Goal: Task Accomplishment & Management: Use online tool/utility

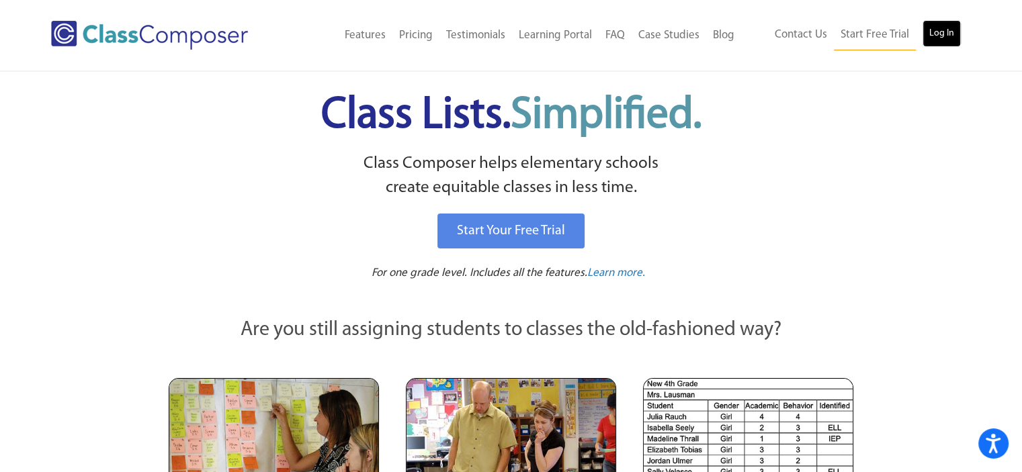
click at [934, 36] on link "Log In" at bounding box center [941, 33] width 38 height 27
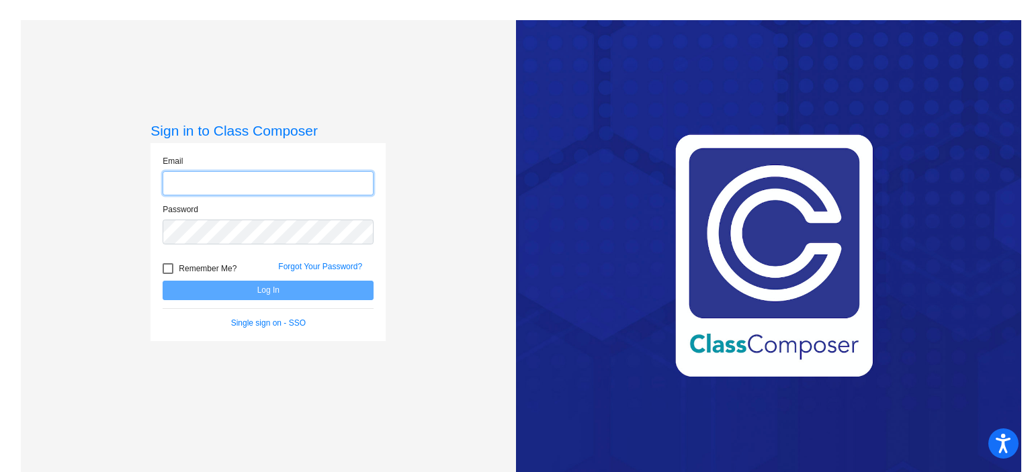
type input "[EMAIL_ADDRESS][DOMAIN_NAME]"
click at [241, 291] on button "Log In" at bounding box center [268, 290] width 211 height 19
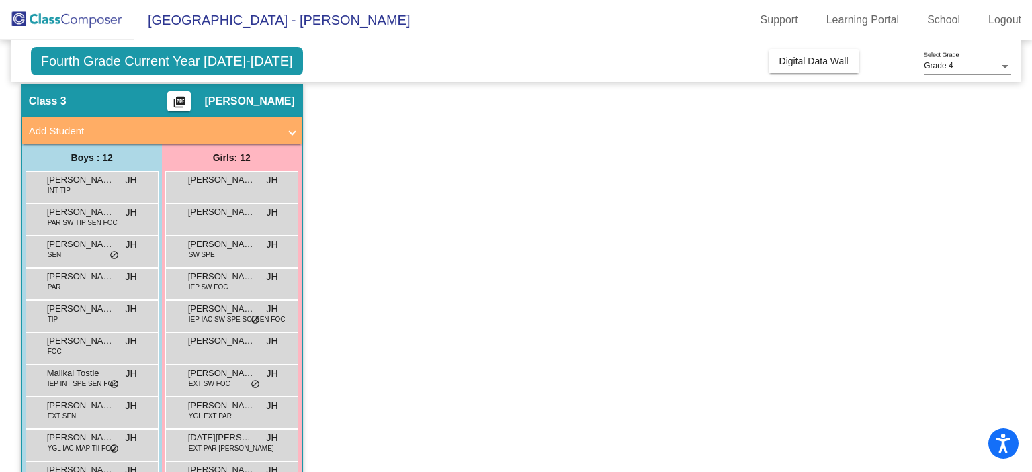
scroll to position [67, 0]
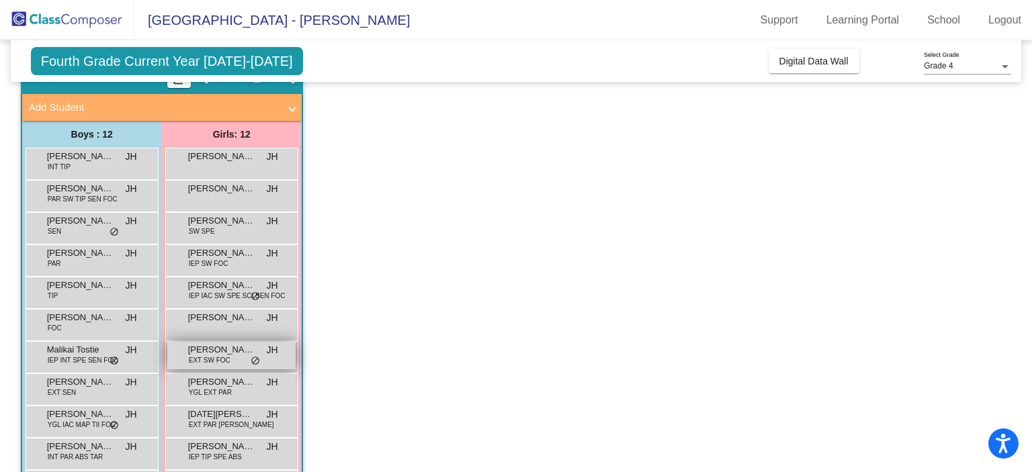
click at [228, 363] on span "EXT SW FOC" at bounding box center [210, 360] width 42 height 10
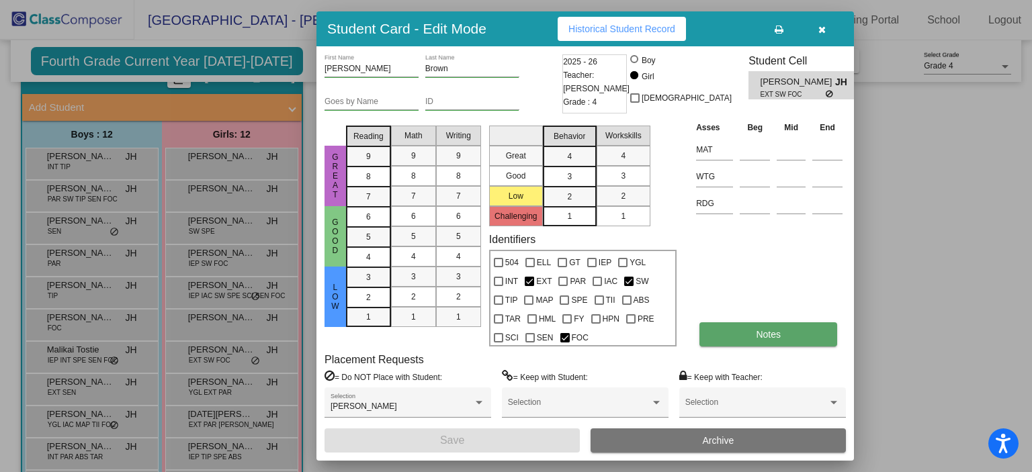
click at [785, 338] on button "Notes" at bounding box center [768, 334] width 138 height 24
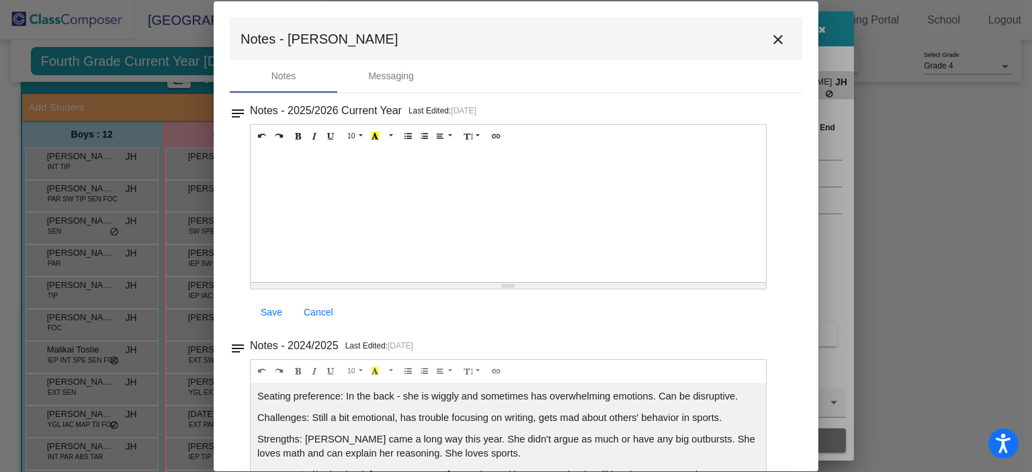
click at [370, 208] on div at bounding box center [508, 215] width 515 height 134
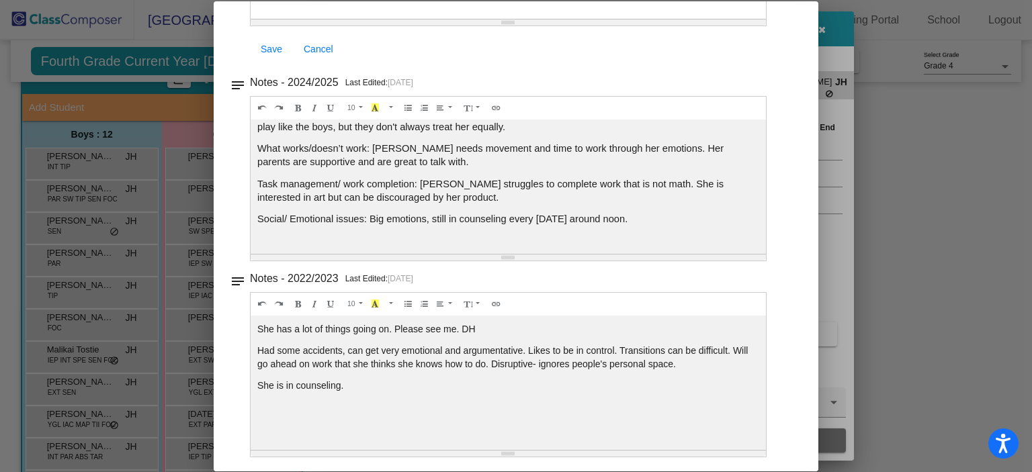
scroll to position [0, 0]
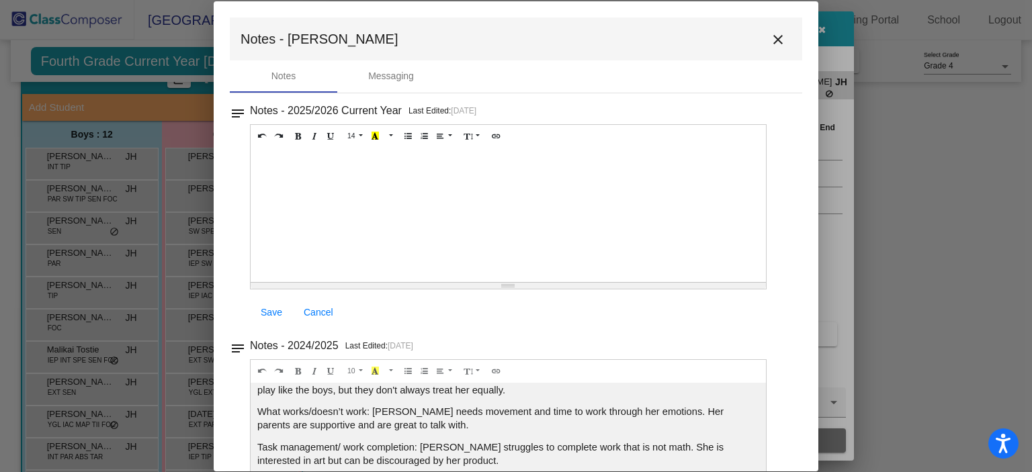
click at [776, 37] on mat-icon "close" at bounding box center [778, 40] width 16 height 16
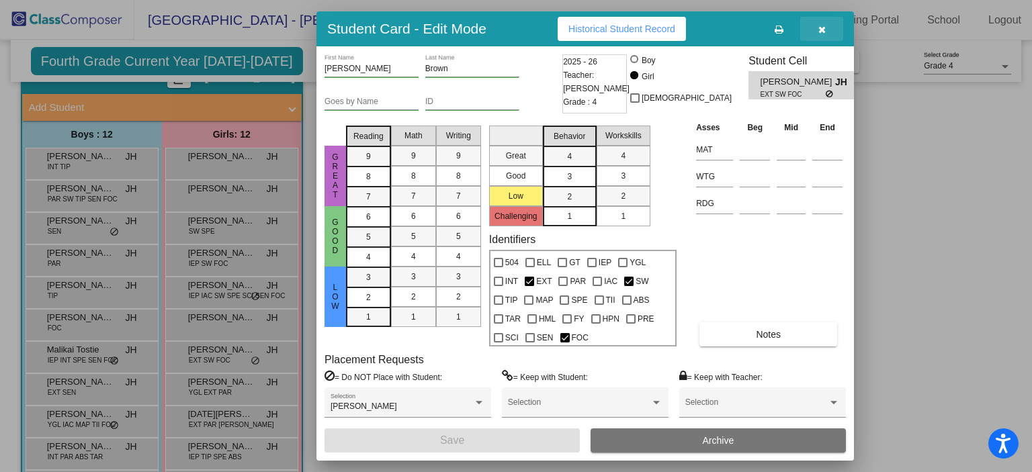
click at [823, 29] on icon "button" at bounding box center [821, 29] width 7 height 9
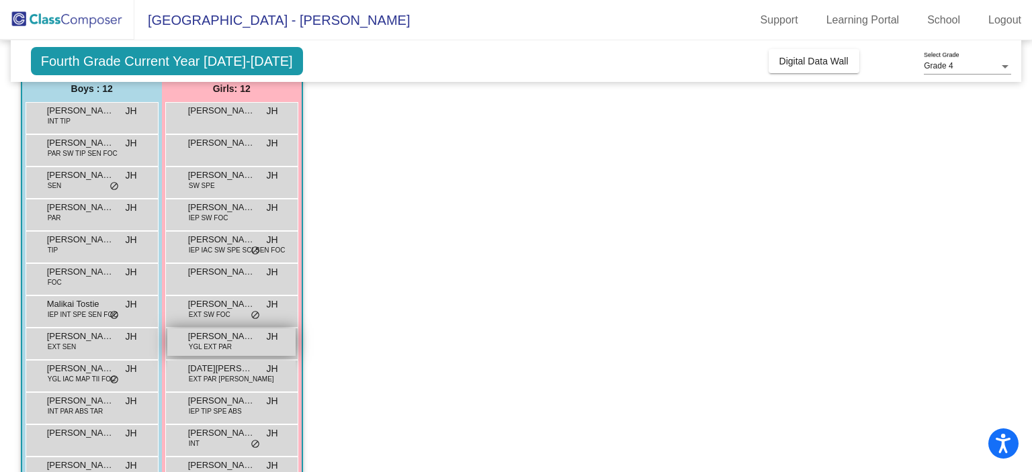
scroll to position [134, 0]
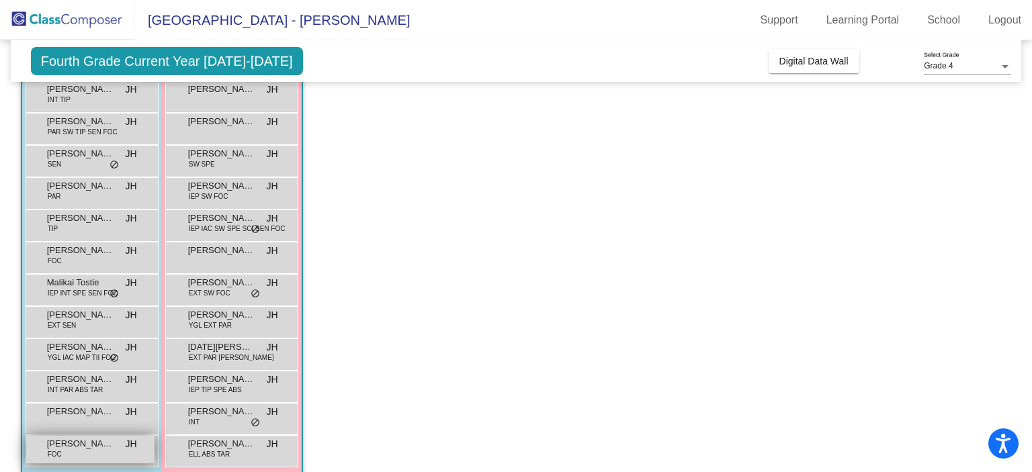
click at [78, 453] on div "[PERSON_NAME] FOC JH lock do_not_disturb_alt" at bounding box center [90, 450] width 128 height 28
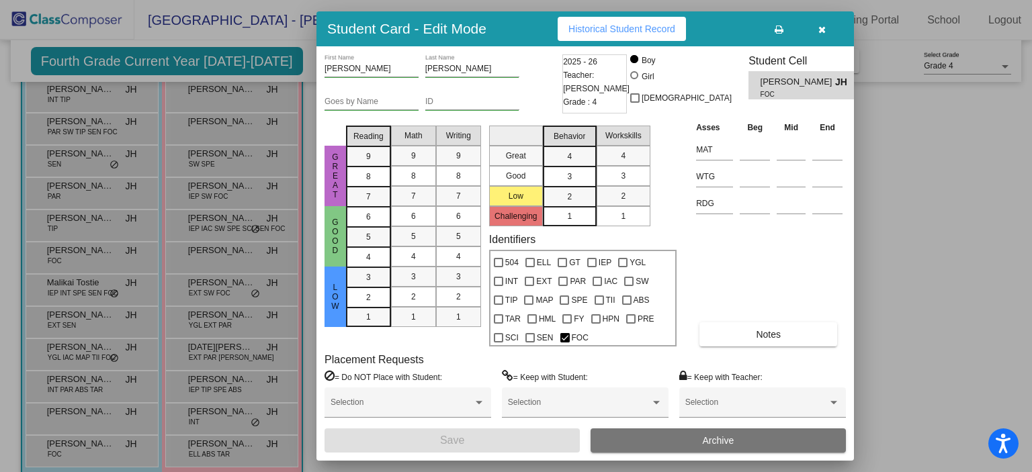
click at [769, 310] on div "Asses Beg Mid End MAT WTG RDG Notes" at bounding box center [769, 233] width 153 height 226
click at [765, 327] on button "Notes" at bounding box center [768, 334] width 138 height 24
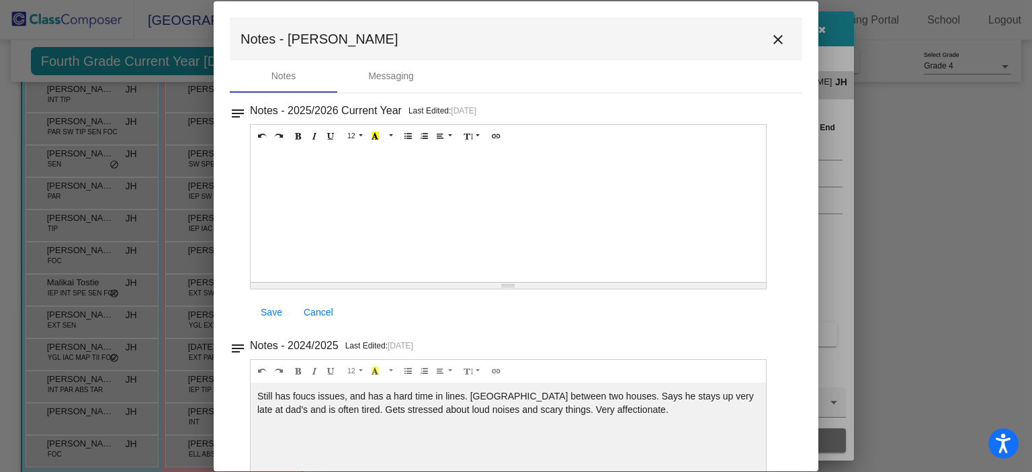
scroll to position [0, 0]
click at [771, 42] on mat-icon "close" at bounding box center [778, 40] width 16 height 16
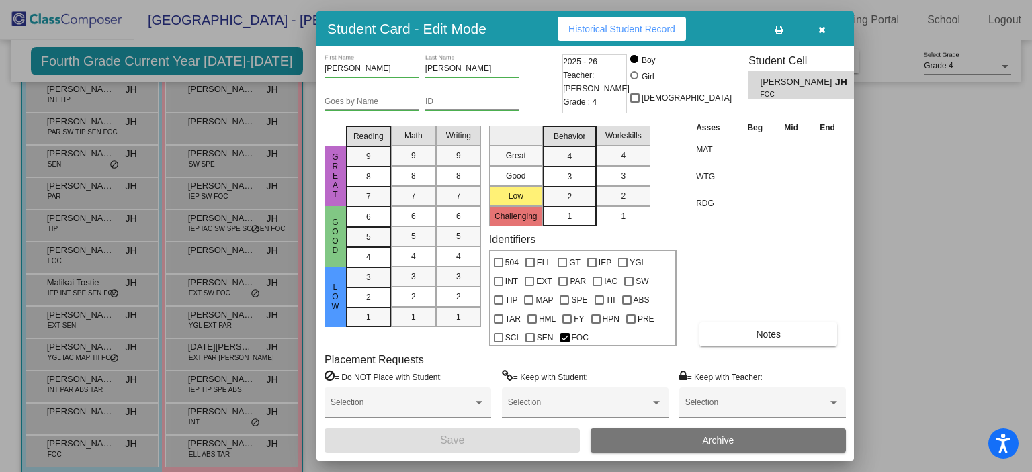
click at [100, 247] on div at bounding box center [516, 236] width 1032 height 472
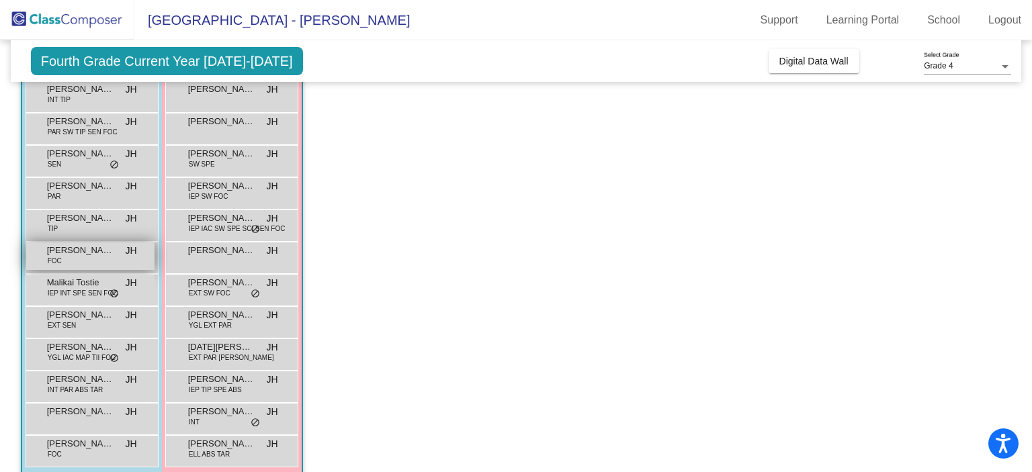
click at [95, 248] on span "[PERSON_NAME] [PERSON_NAME]" at bounding box center [80, 250] width 67 height 13
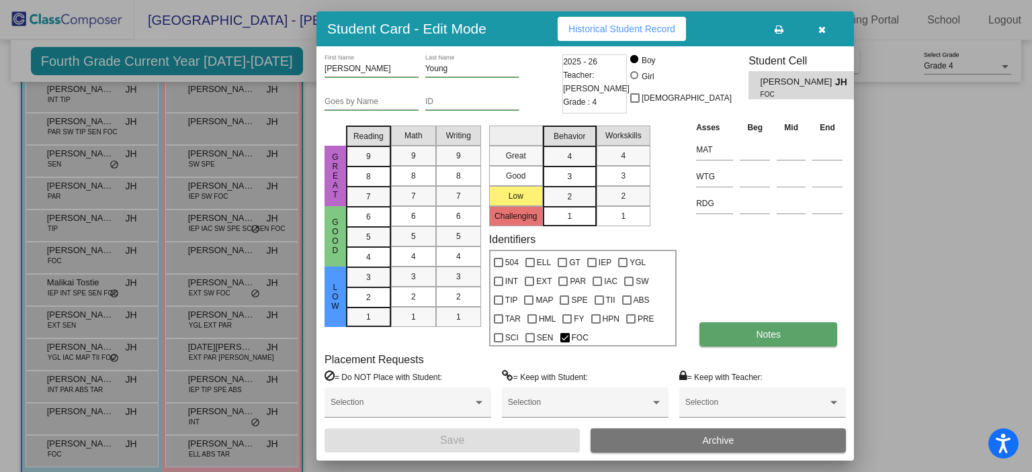
click at [751, 333] on button "Notes" at bounding box center [768, 334] width 138 height 24
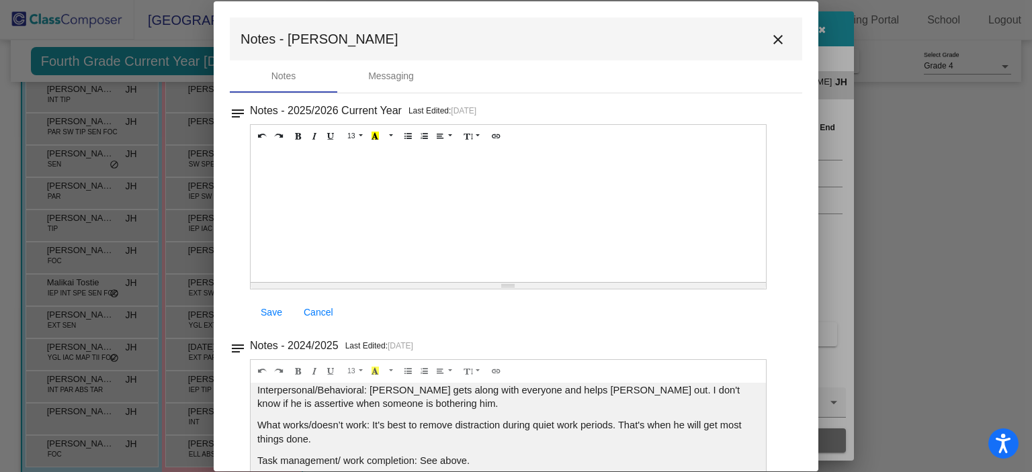
click at [773, 37] on mat-icon "close" at bounding box center [778, 40] width 16 height 16
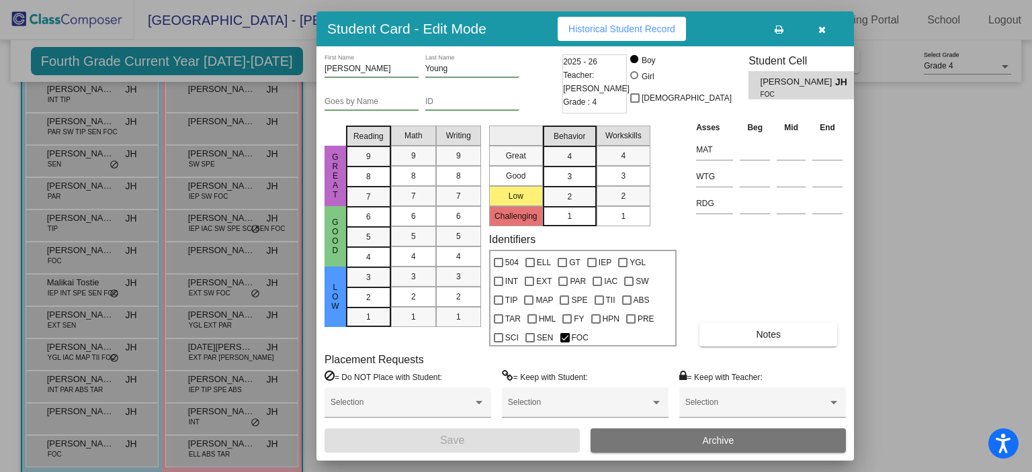
click at [228, 348] on div at bounding box center [516, 236] width 1032 height 472
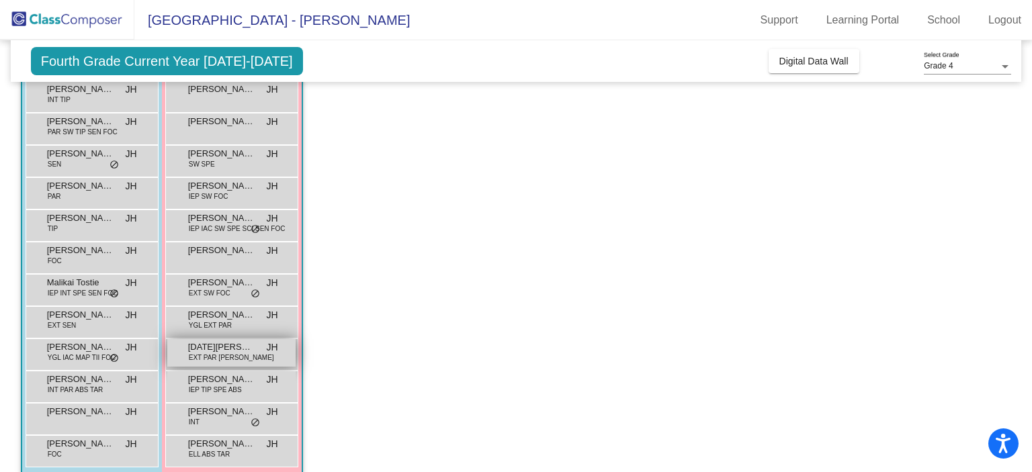
click at [228, 357] on span "EXT PAR [PERSON_NAME]" at bounding box center [231, 358] width 85 height 10
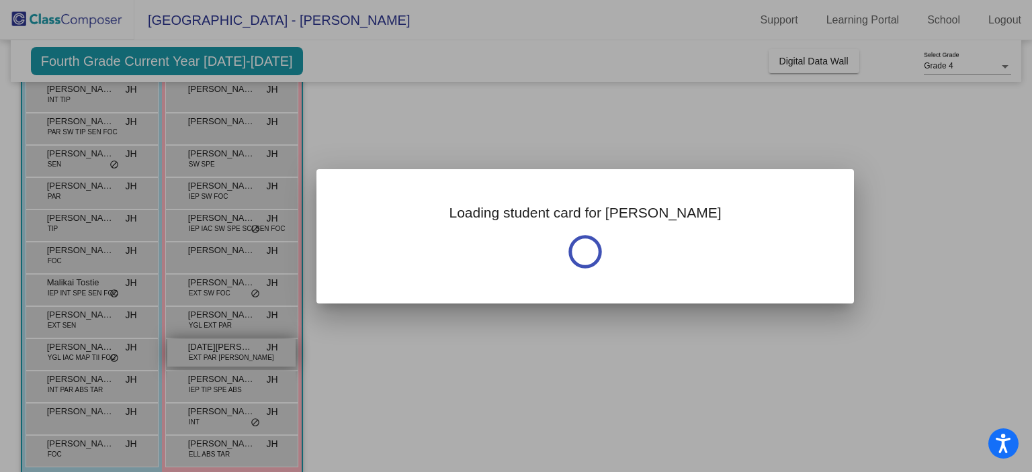
click at [228, 357] on div at bounding box center [516, 236] width 1032 height 472
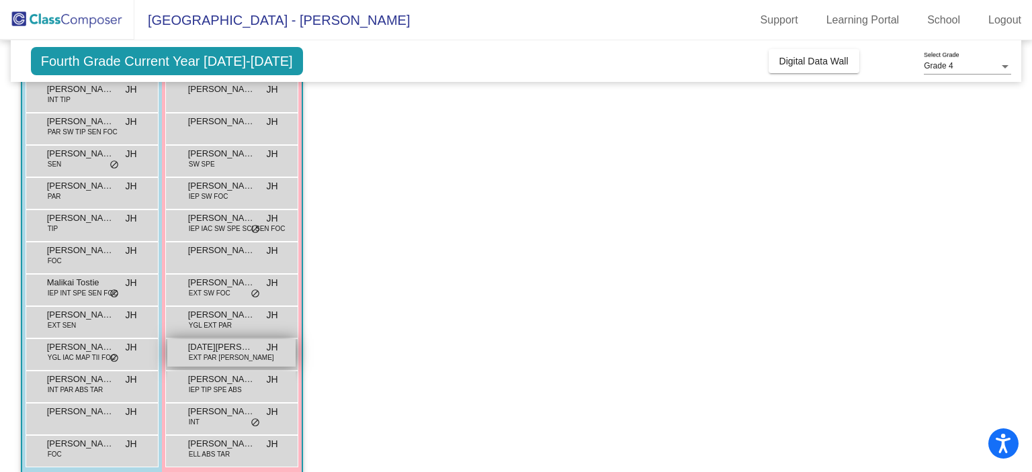
click at [228, 353] on span "EXT PAR [PERSON_NAME]" at bounding box center [231, 358] width 85 height 10
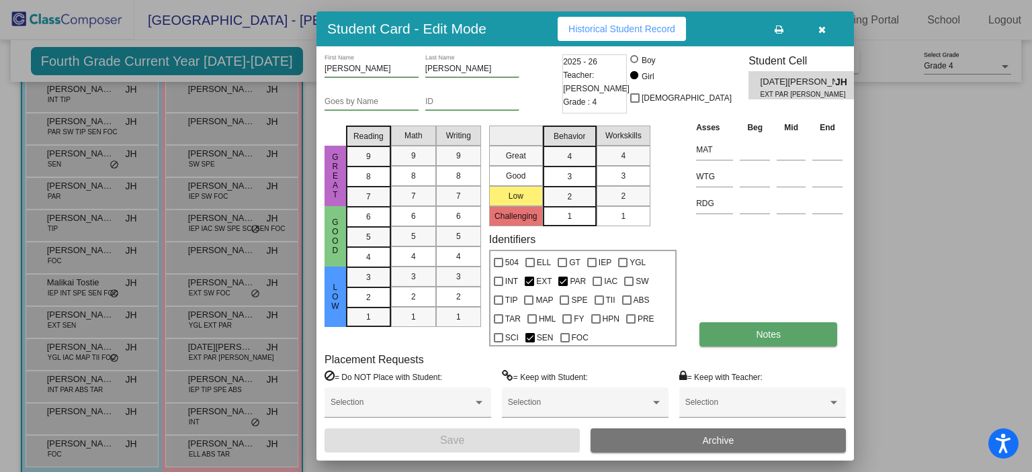
click at [754, 331] on button "Notes" at bounding box center [768, 334] width 138 height 24
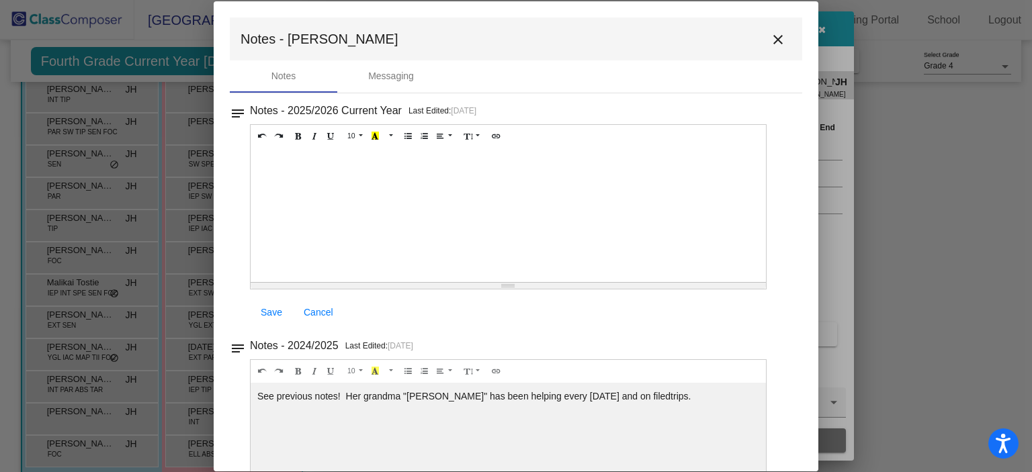
click at [770, 40] on mat-icon "close" at bounding box center [778, 40] width 16 height 16
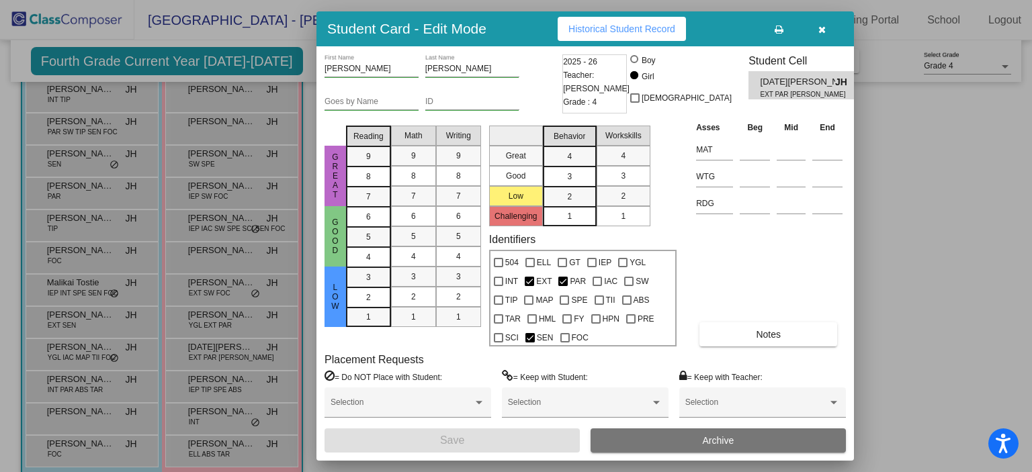
click at [820, 32] on icon "button" at bounding box center [821, 29] width 7 height 9
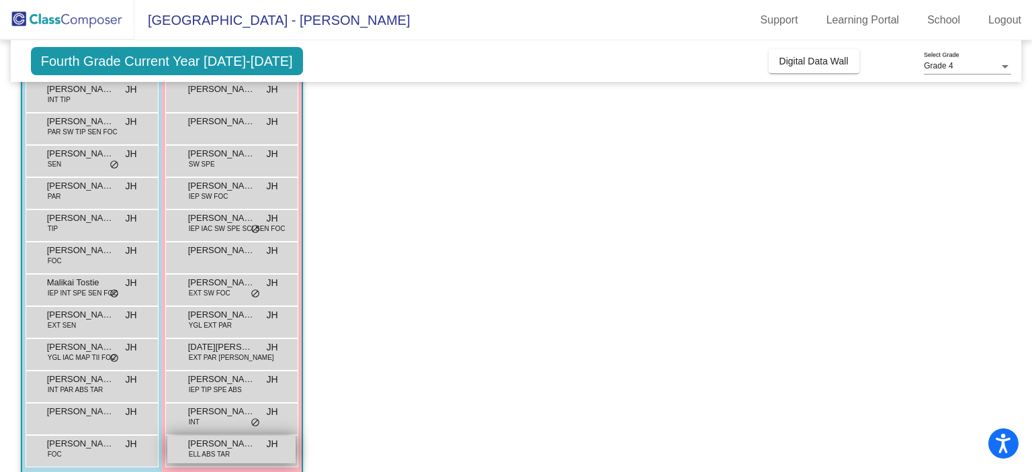
click at [192, 445] on span "[PERSON_NAME]" at bounding box center [221, 443] width 67 height 13
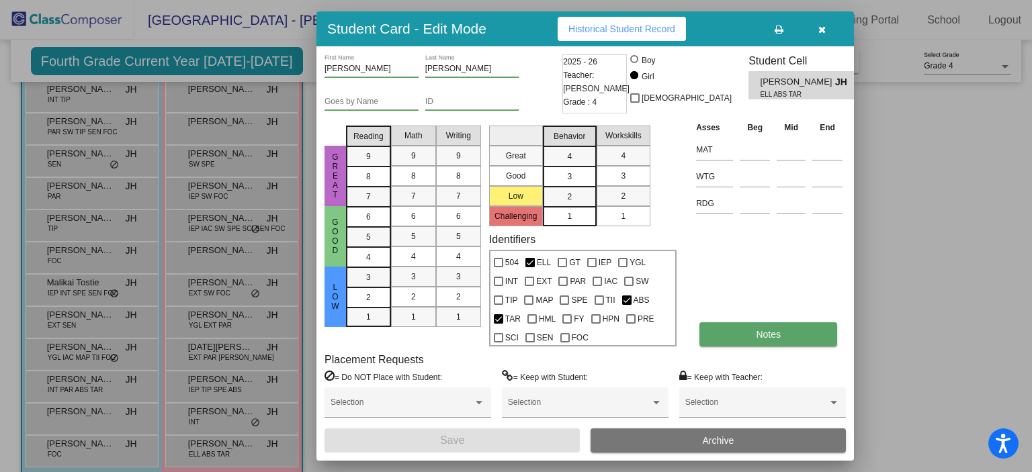
click at [779, 330] on span "Notes" at bounding box center [768, 334] width 25 height 11
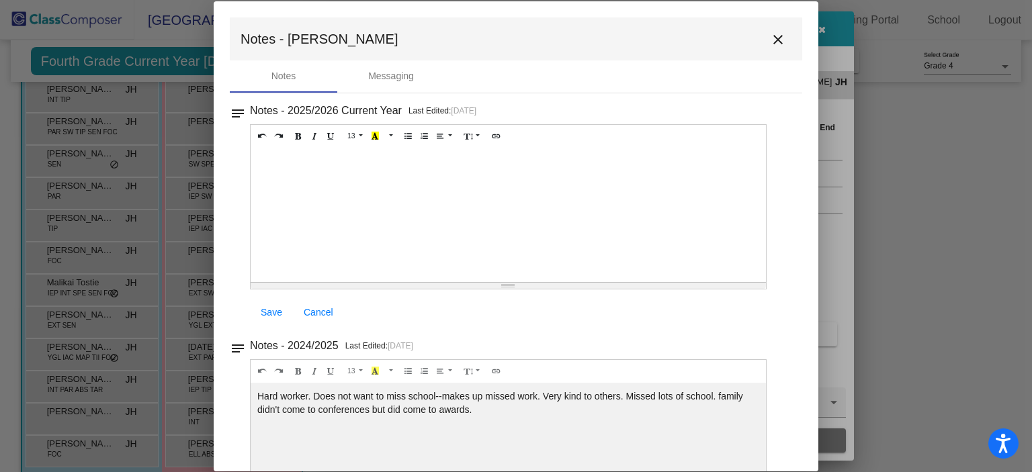
click at [775, 37] on mat-icon "close" at bounding box center [778, 40] width 16 height 16
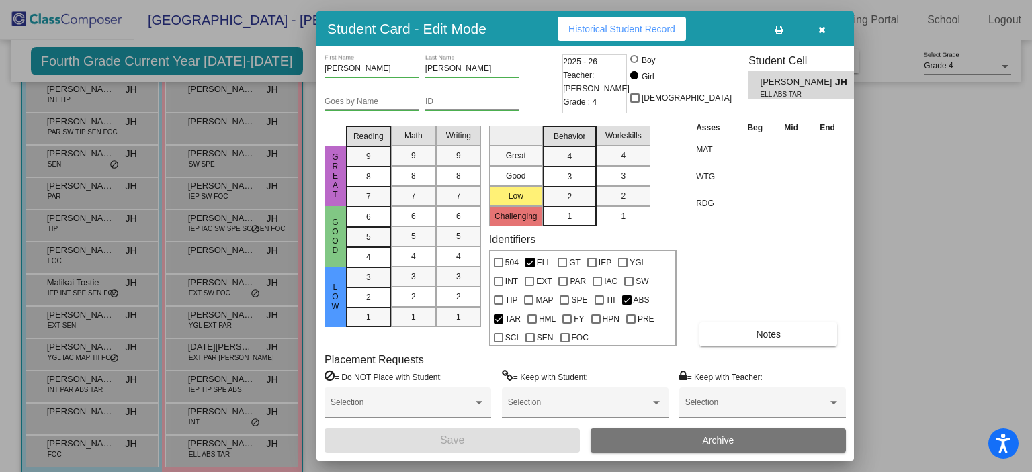
click at [820, 29] on icon "button" at bounding box center [821, 29] width 7 height 9
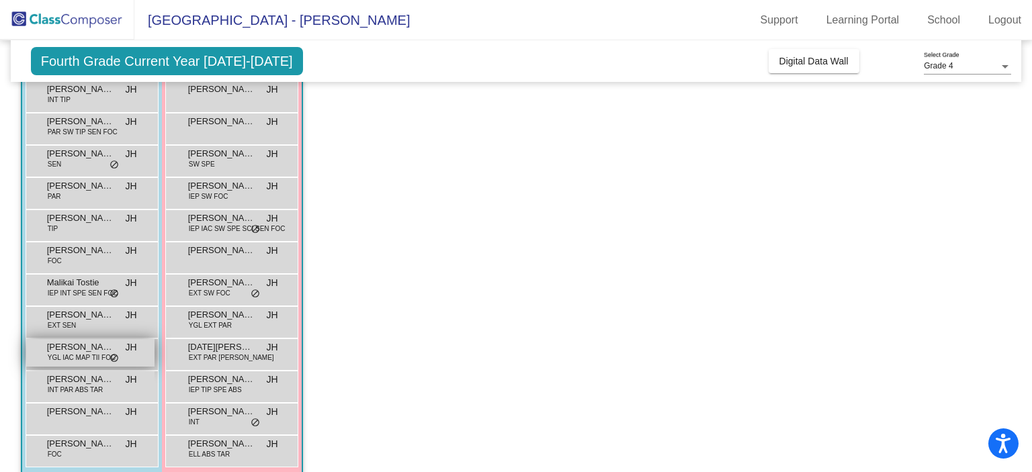
click at [73, 346] on span "[PERSON_NAME]" at bounding box center [80, 347] width 67 height 13
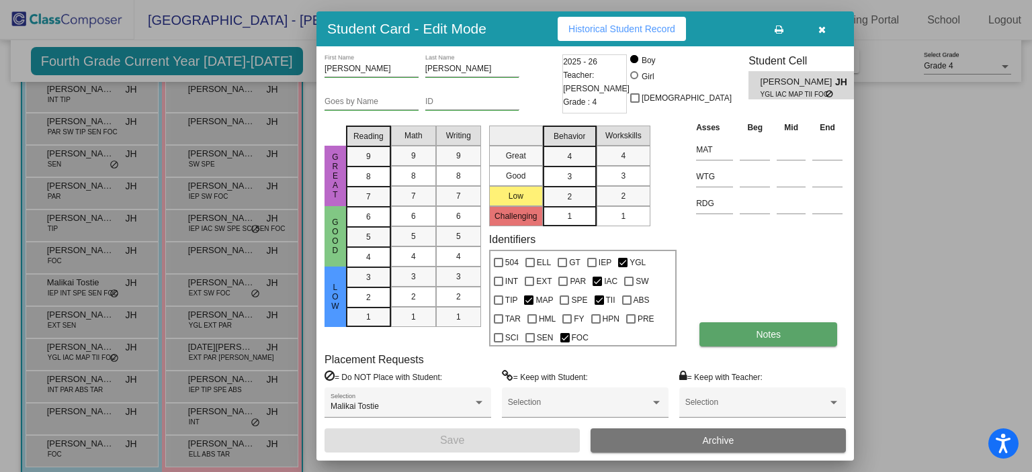
click at [798, 329] on button "Notes" at bounding box center [768, 334] width 138 height 24
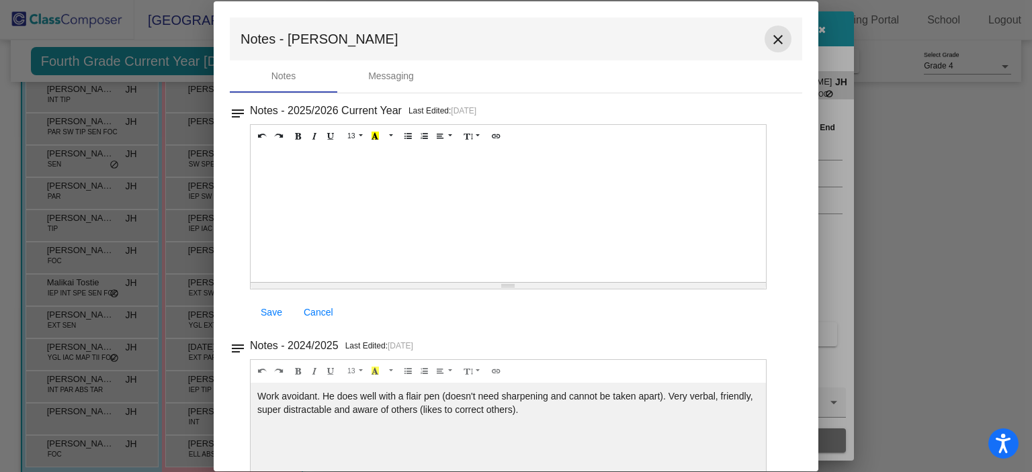
click at [775, 42] on mat-icon "close" at bounding box center [778, 40] width 16 height 16
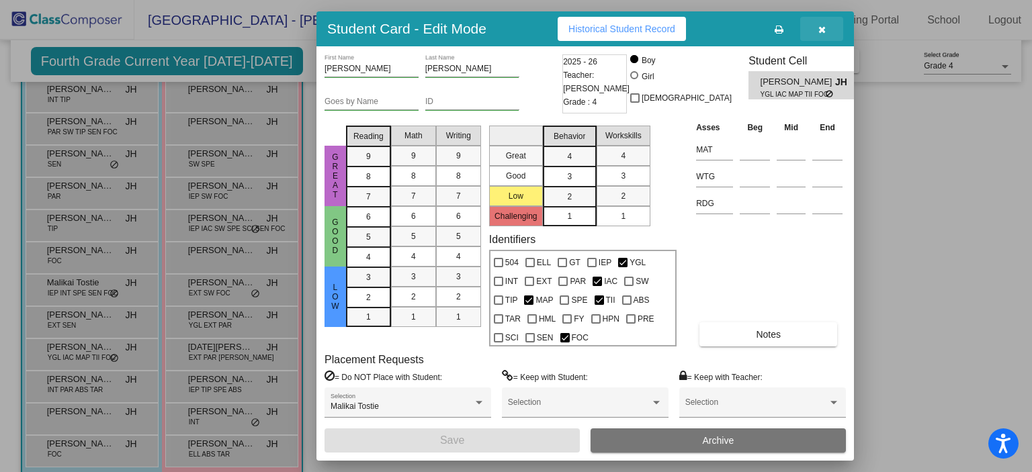
click at [822, 26] on icon "button" at bounding box center [821, 29] width 7 height 9
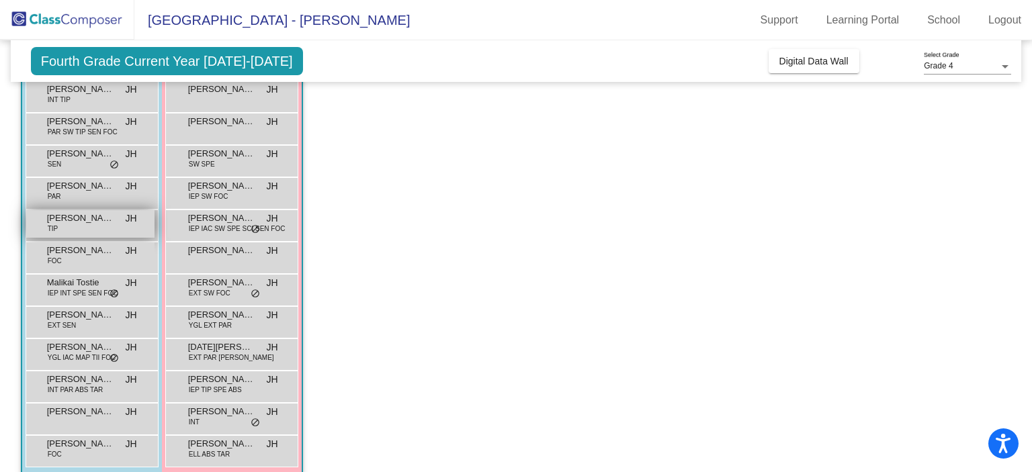
click at [66, 232] on div "[PERSON_NAME] TIP JH lock do_not_disturb_alt" at bounding box center [90, 224] width 128 height 28
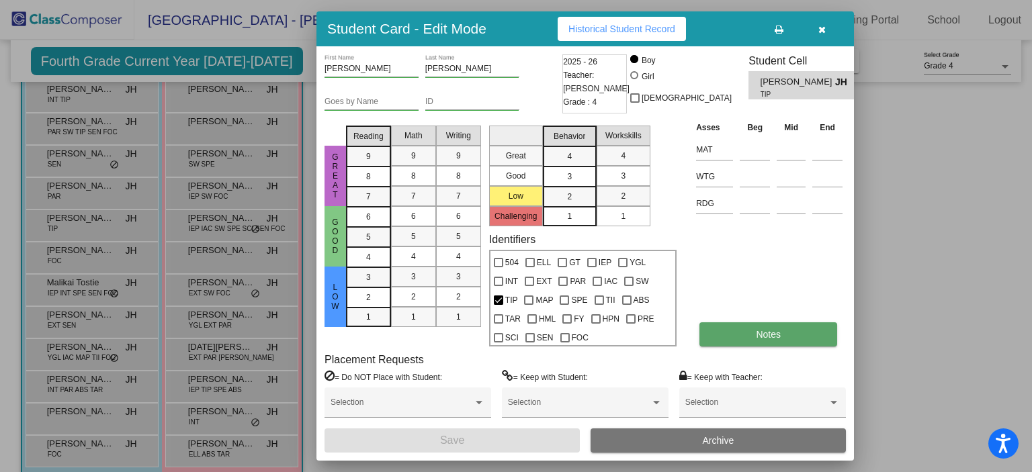
click at [752, 341] on button "Notes" at bounding box center [768, 334] width 138 height 24
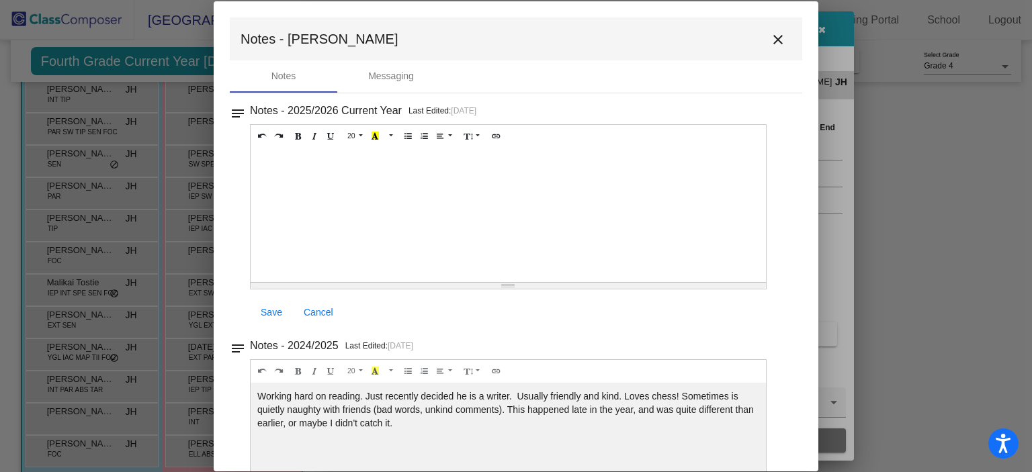
click at [771, 37] on mat-icon "close" at bounding box center [778, 40] width 16 height 16
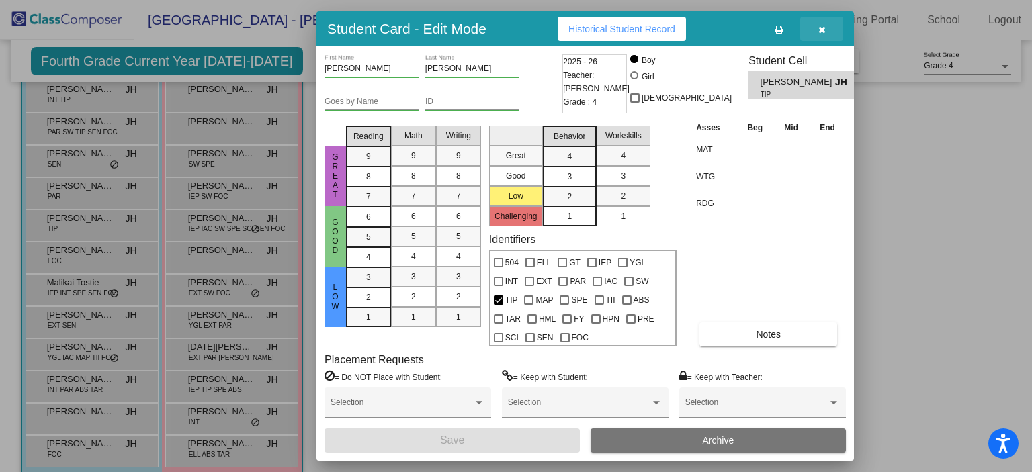
click at [821, 32] on icon "button" at bounding box center [821, 29] width 7 height 9
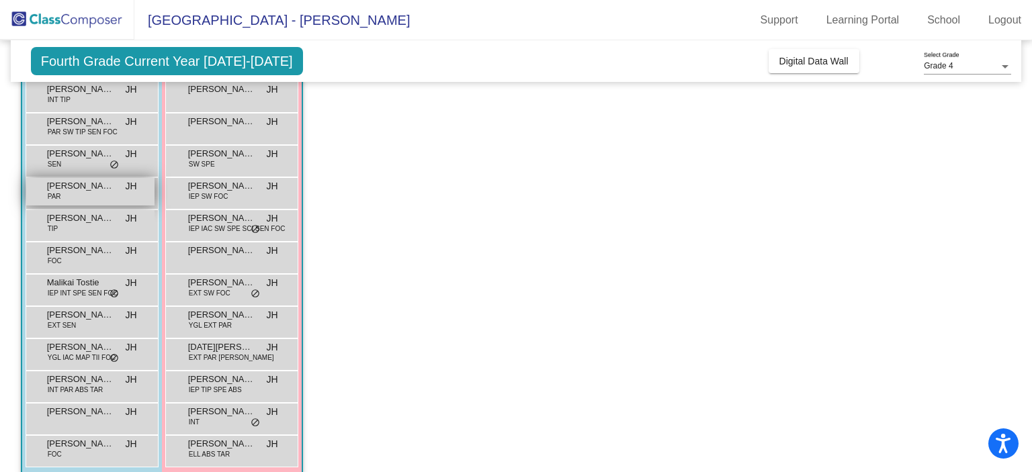
click at [111, 193] on div "[PERSON_NAME] PAR JH lock do_not_disturb_alt" at bounding box center [90, 192] width 128 height 28
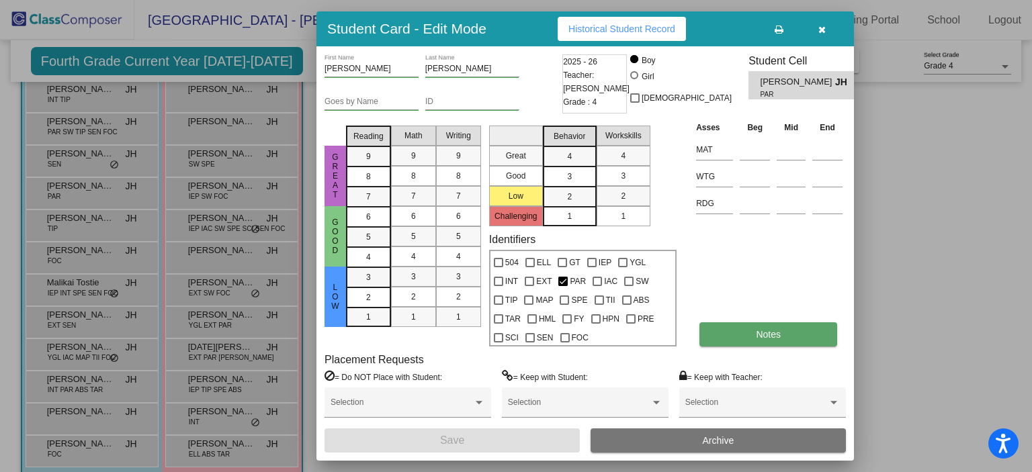
click at [712, 333] on button "Notes" at bounding box center [768, 334] width 138 height 24
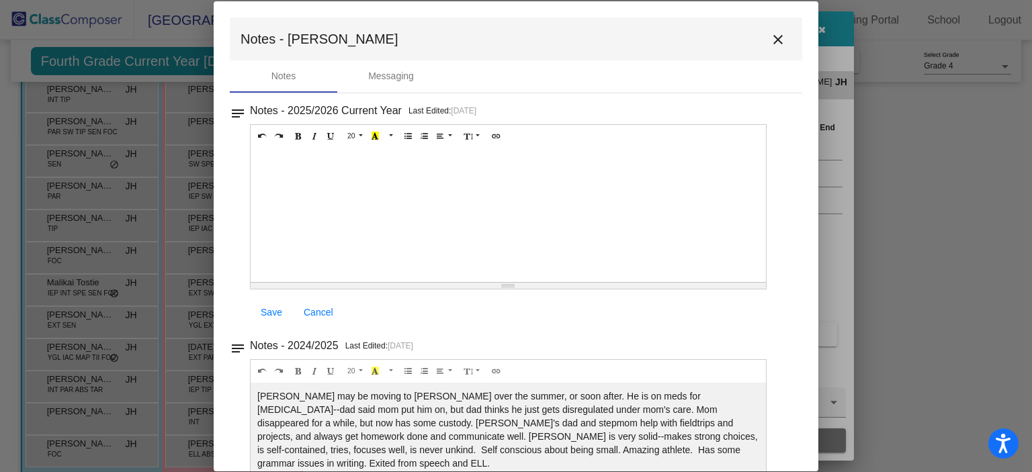
click at [770, 36] on mat-icon "close" at bounding box center [778, 40] width 16 height 16
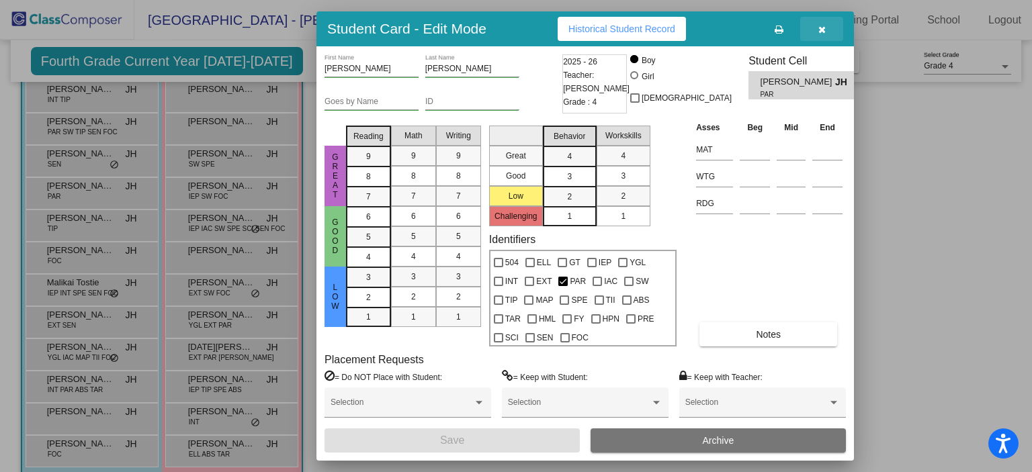
click at [816, 32] on button "button" at bounding box center [821, 29] width 43 height 24
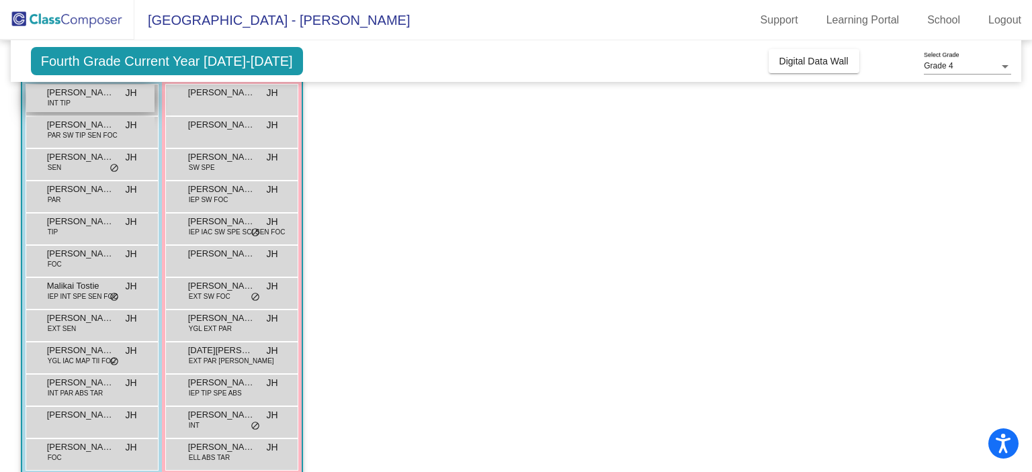
scroll to position [134, 0]
click at [95, 95] on div "Aizen [PERSON_NAME] INT TIP JH lock do_not_disturb_alt" at bounding box center [90, 95] width 128 height 28
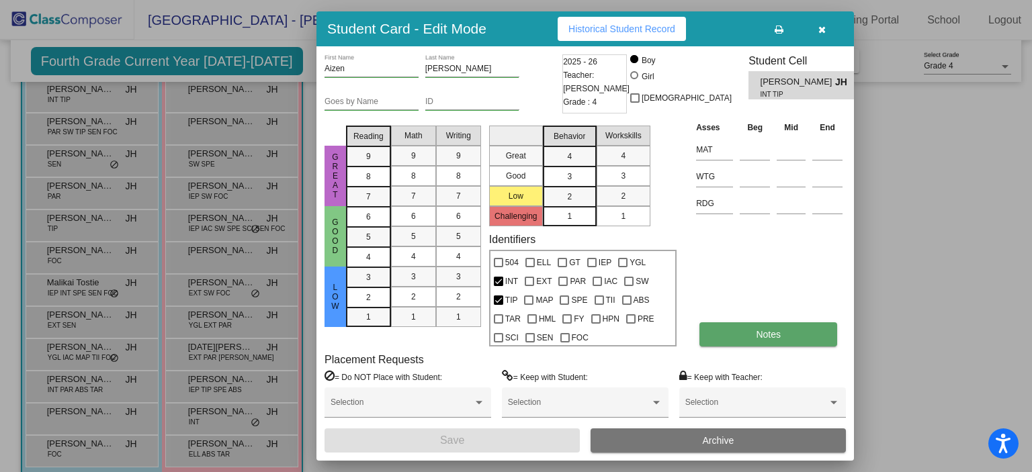
click at [732, 330] on button "Notes" at bounding box center [768, 334] width 138 height 24
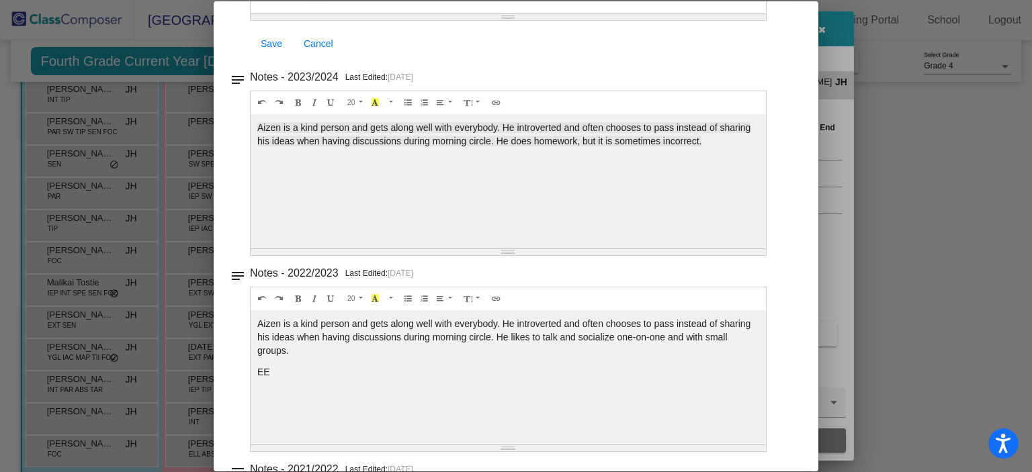
scroll to position [0, 0]
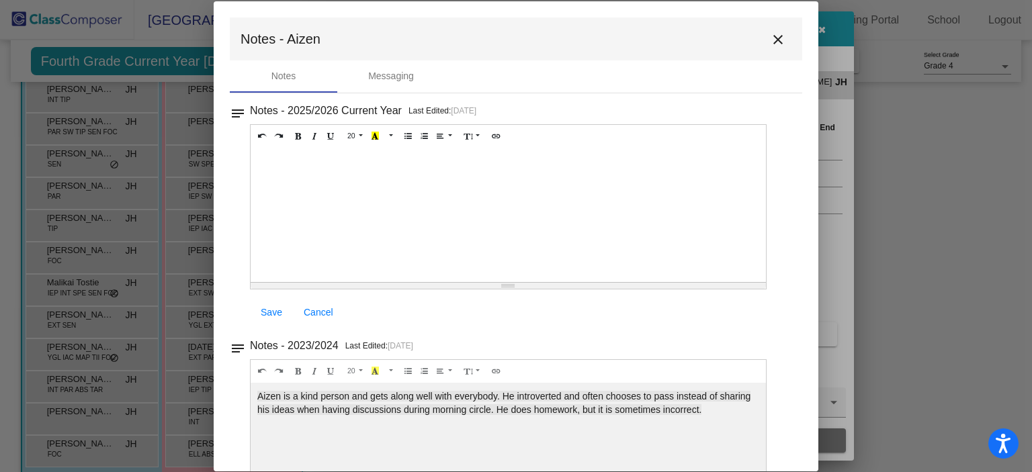
click at [777, 34] on mat-icon "close" at bounding box center [778, 40] width 16 height 16
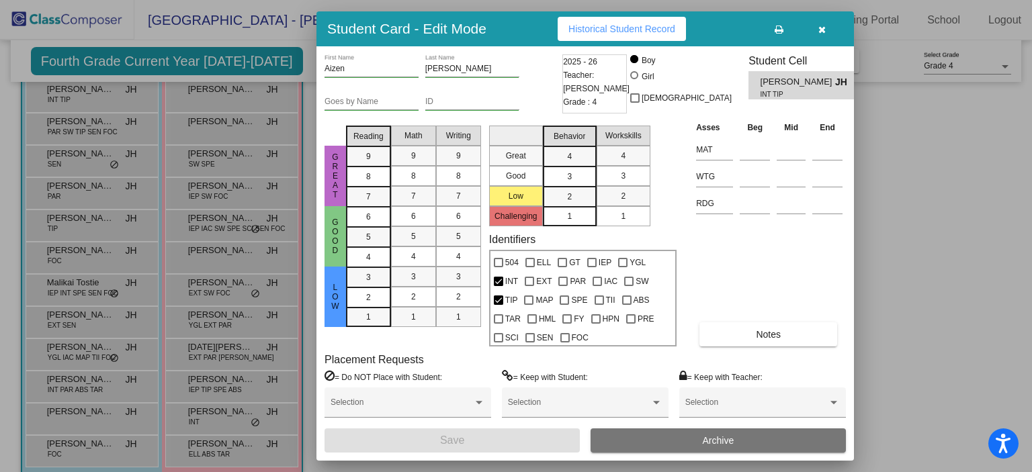
click at [816, 30] on button "button" at bounding box center [821, 29] width 43 height 24
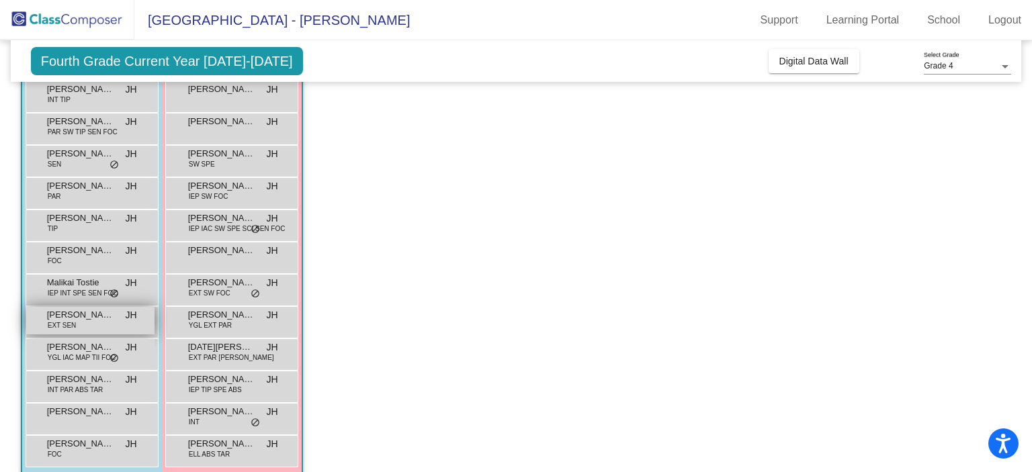
click at [69, 318] on span "[PERSON_NAME]" at bounding box center [80, 314] width 67 height 13
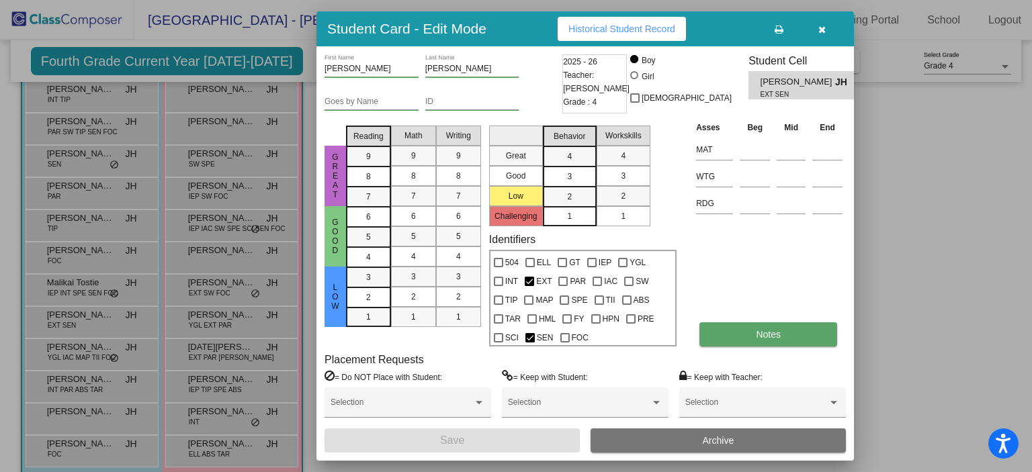
click at [746, 339] on button "Notes" at bounding box center [768, 334] width 138 height 24
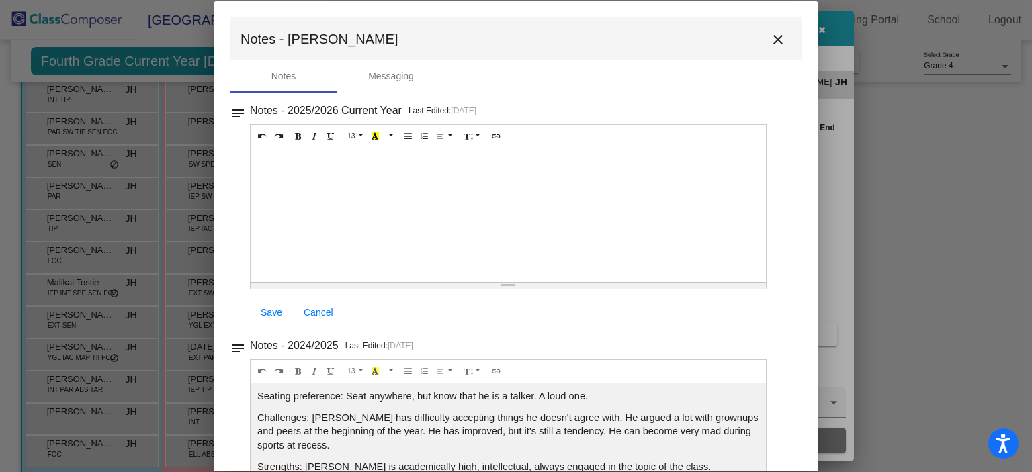
click at [777, 40] on mat-icon "close" at bounding box center [778, 40] width 16 height 16
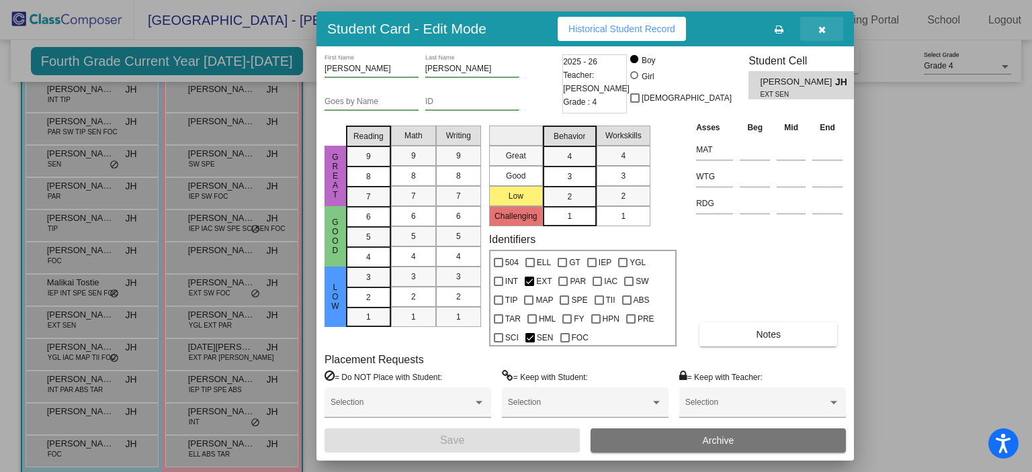
click at [836, 30] on button "button" at bounding box center [821, 29] width 43 height 24
